Goal: Task Accomplishment & Management: Use online tool/utility

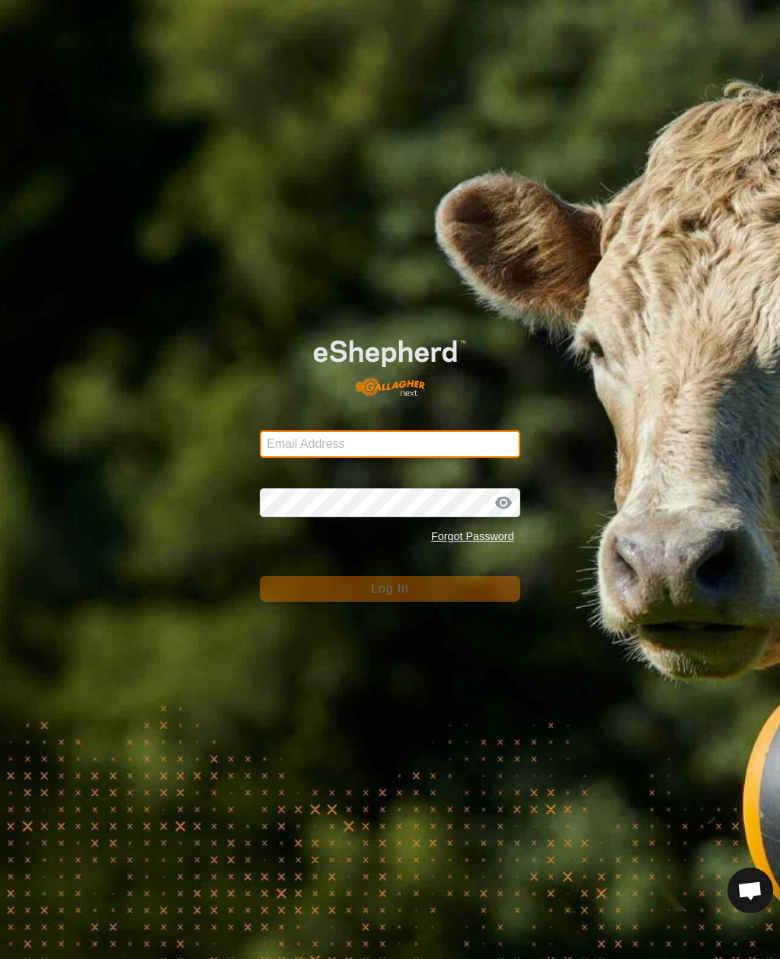
click at [462, 446] on input "Email Address" at bounding box center [390, 443] width 260 height 27
type input "[PERSON_NAME][EMAIL_ADDRESS][DOMAIN_NAME]"
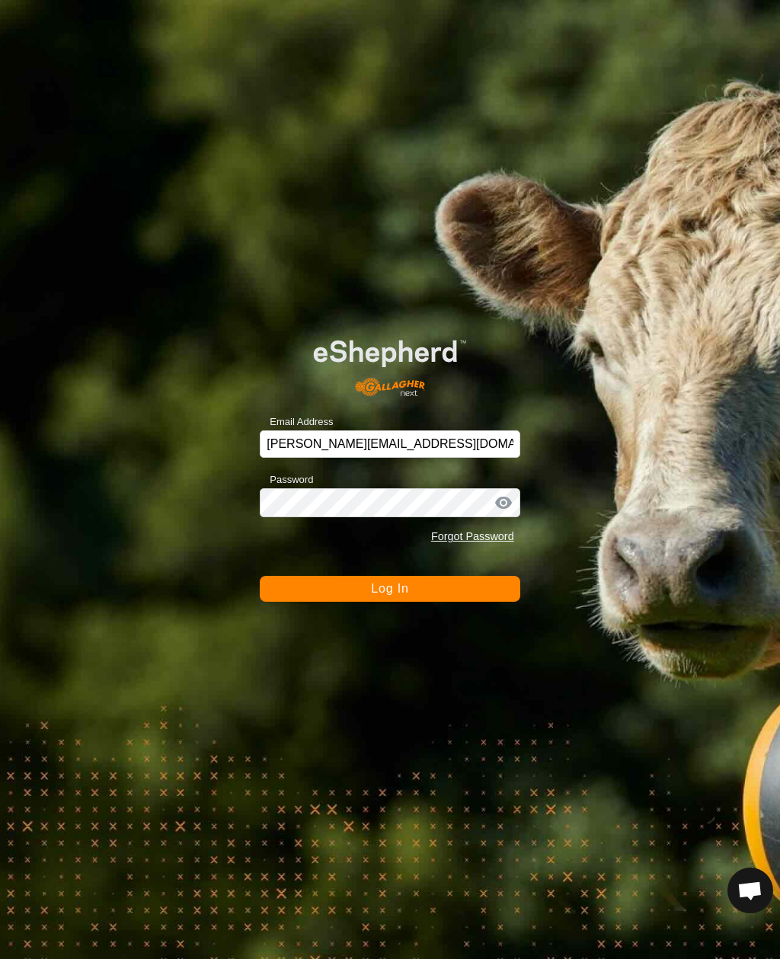
click at [389, 589] on button "Log In" at bounding box center [390, 589] width 260 height 26
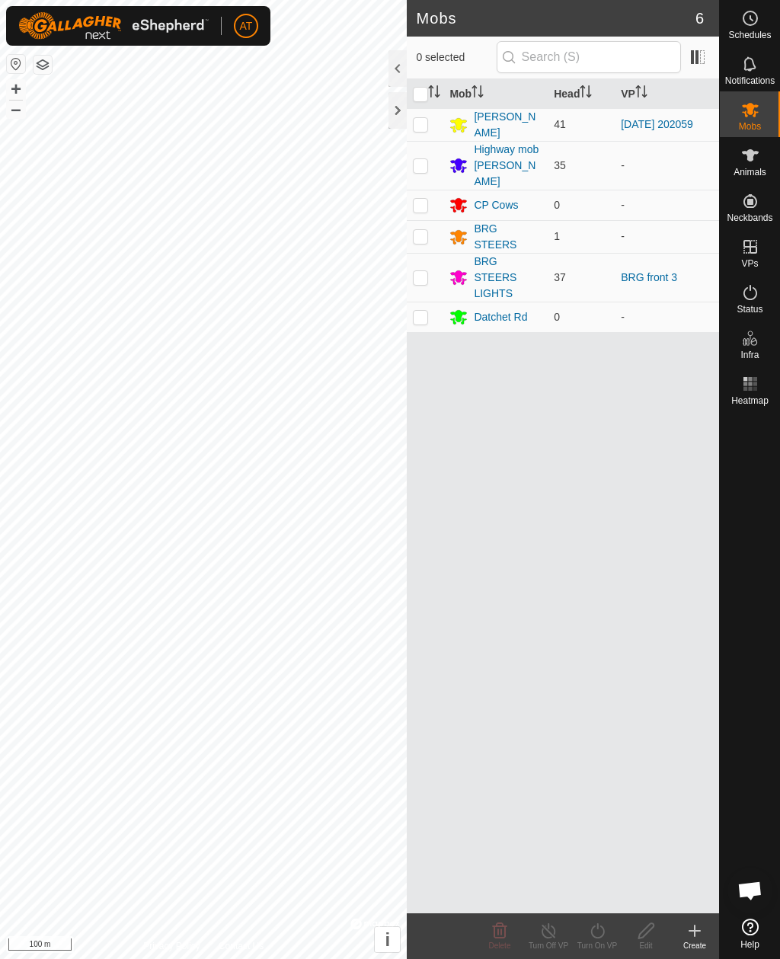
click at [423, 271] on p-checkbox at bounding box center [420, 277] width 15 height 12
checkbox input "true"
click at [602, 931] on icon at bounding box center [597, 931] width 19 height 18
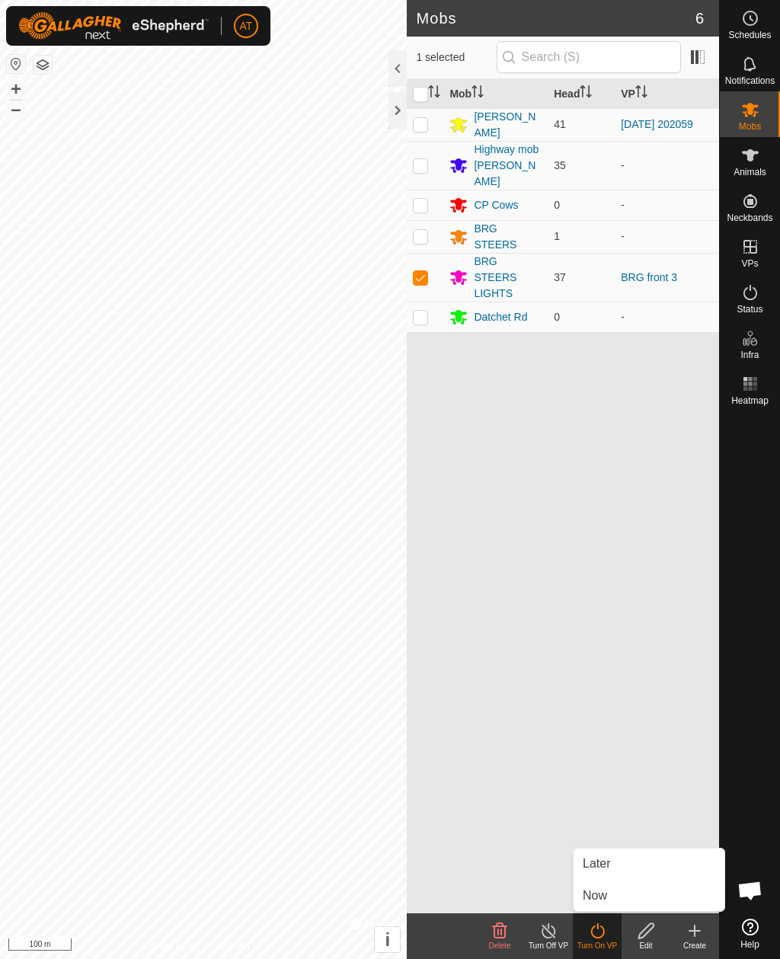
click at [604, 896] on span "Now" at bounding box center [595, 896] width 24 height 18
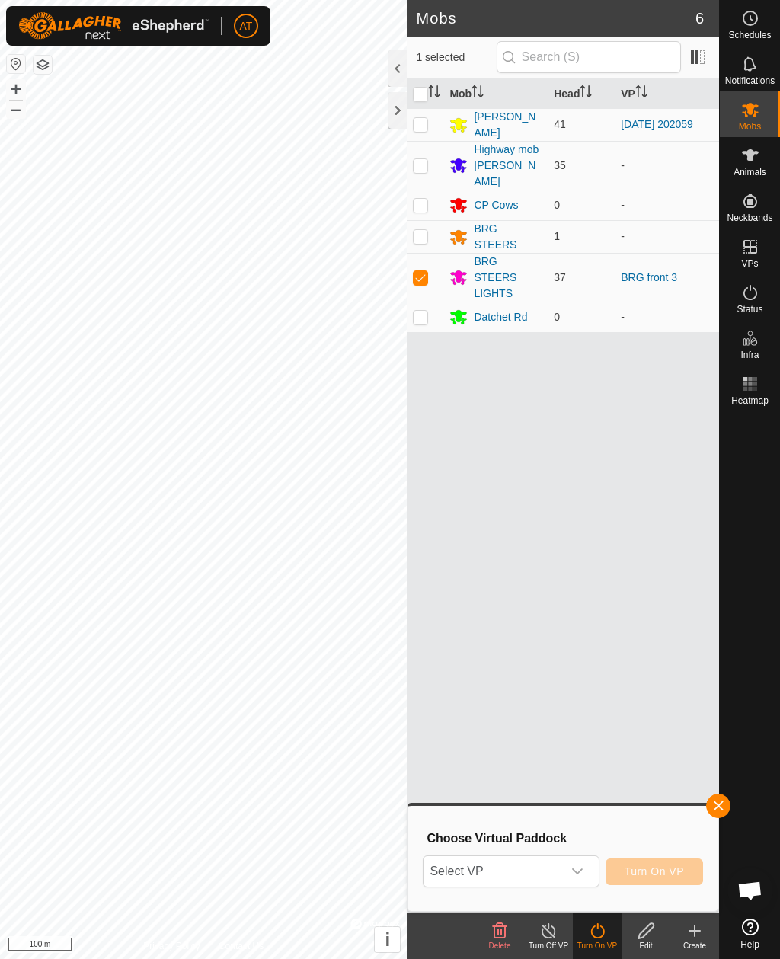
click at [578, 862] on div "dropdown trigger" at bounding box center [577, 871] width 30 height 30
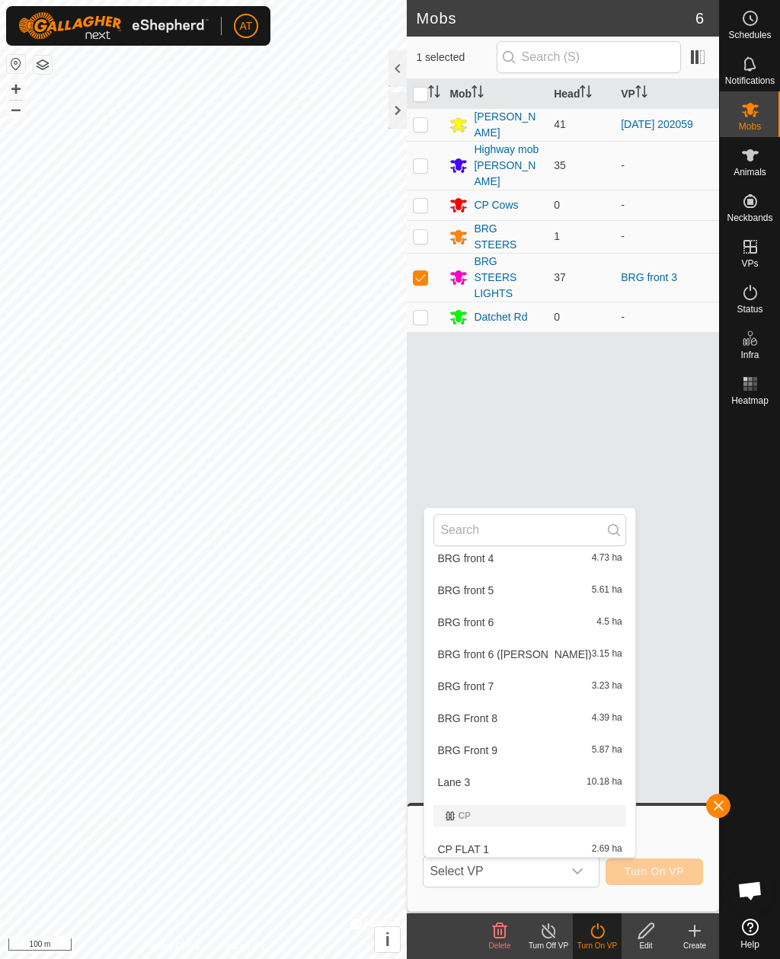
scroll to position [419, 0]
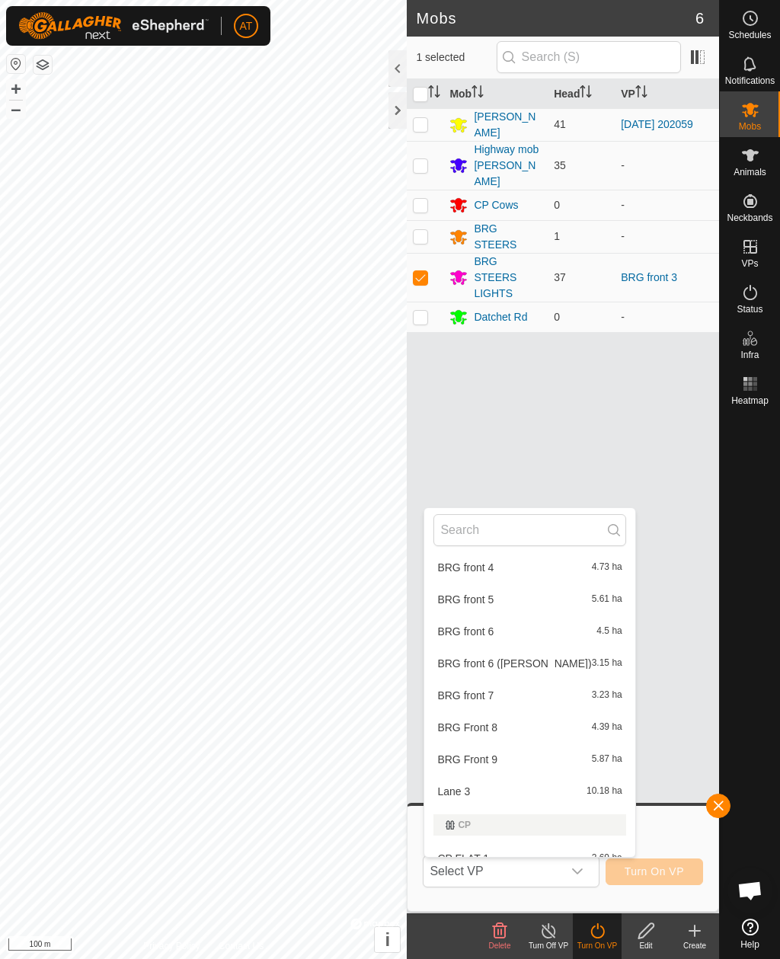
click at [487, 553] on li "BRG front 4 4.73 ha" at bounding box center [529, 567] width 210 height 30
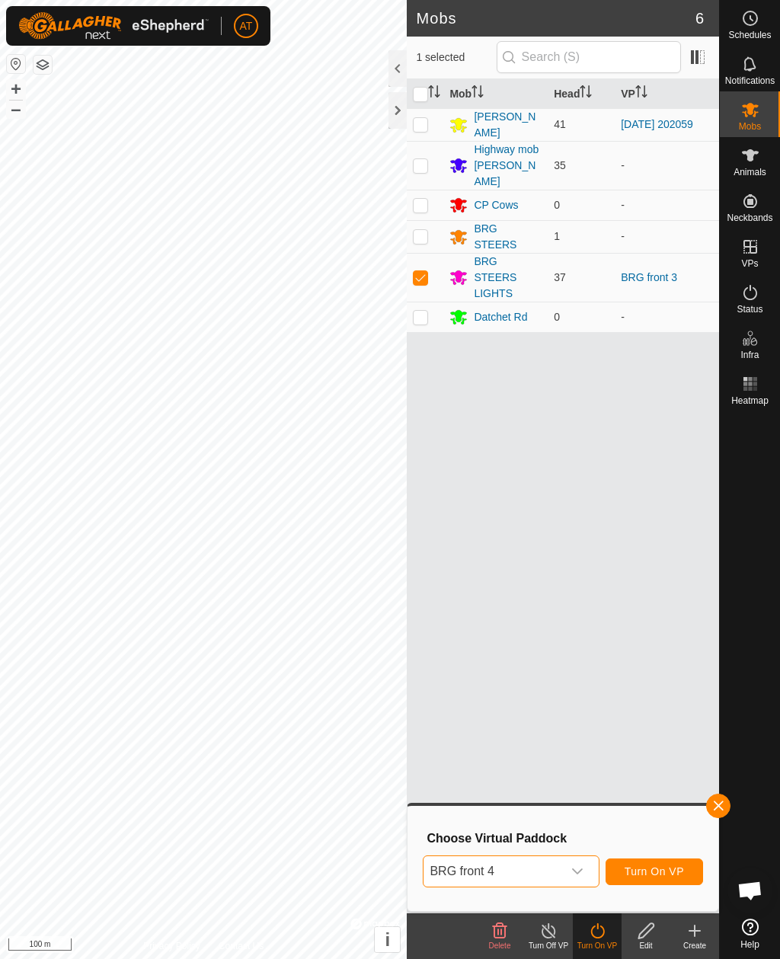
click at [660, 871] on span "Turn On VP" at bounding box center [654, 871] width 59 height 12
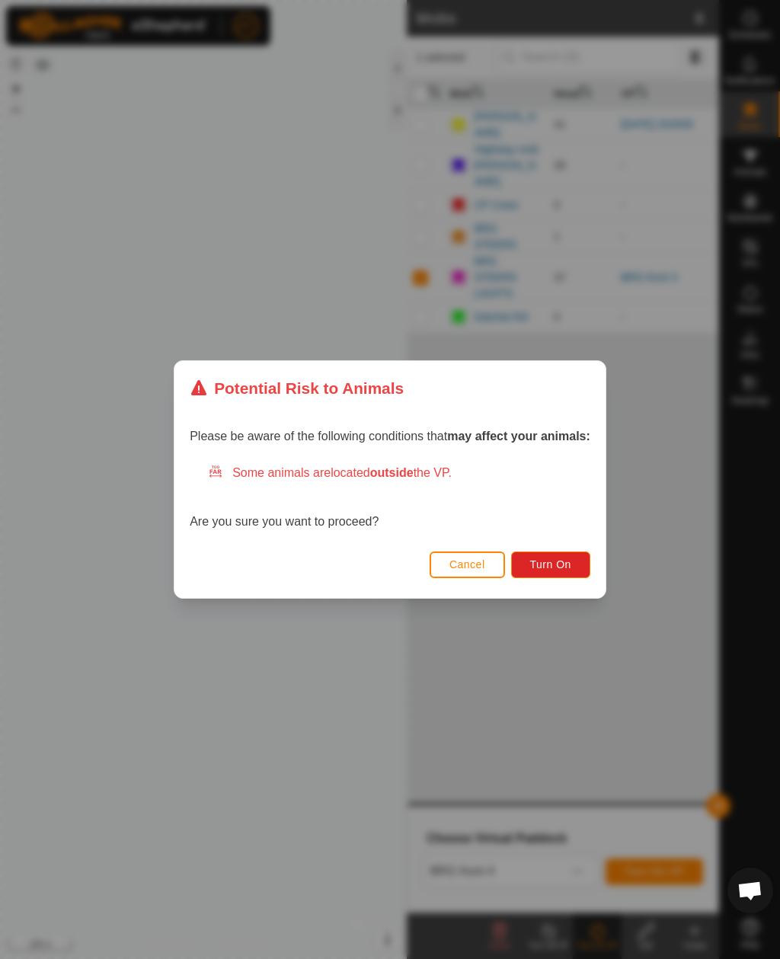
click at [561, 553] on button "Turn On" at bounding box center [550, 564] width 79 height 27
